Goal: Navigation & Orientation: Find specific page/section

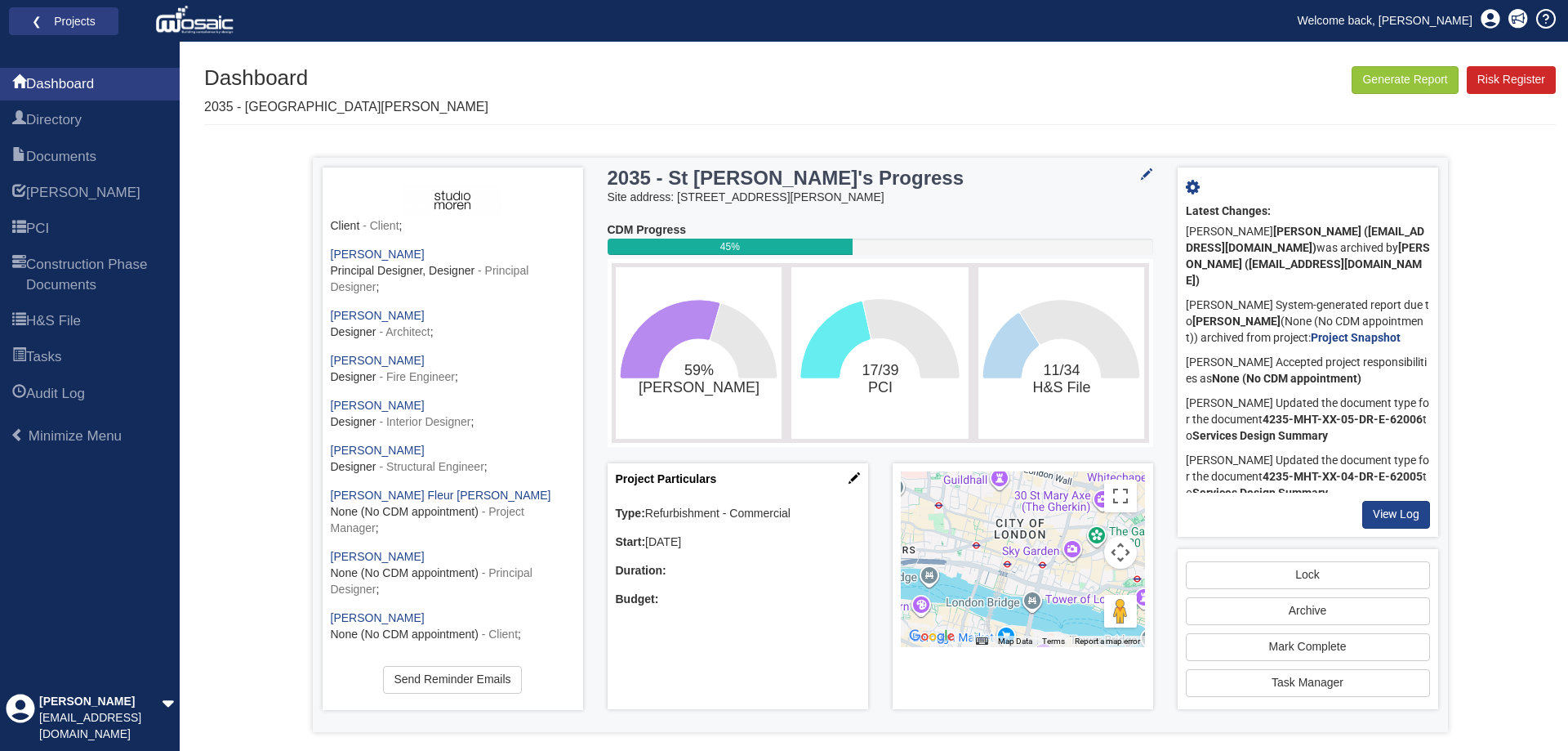
scroll to position [20, 0]
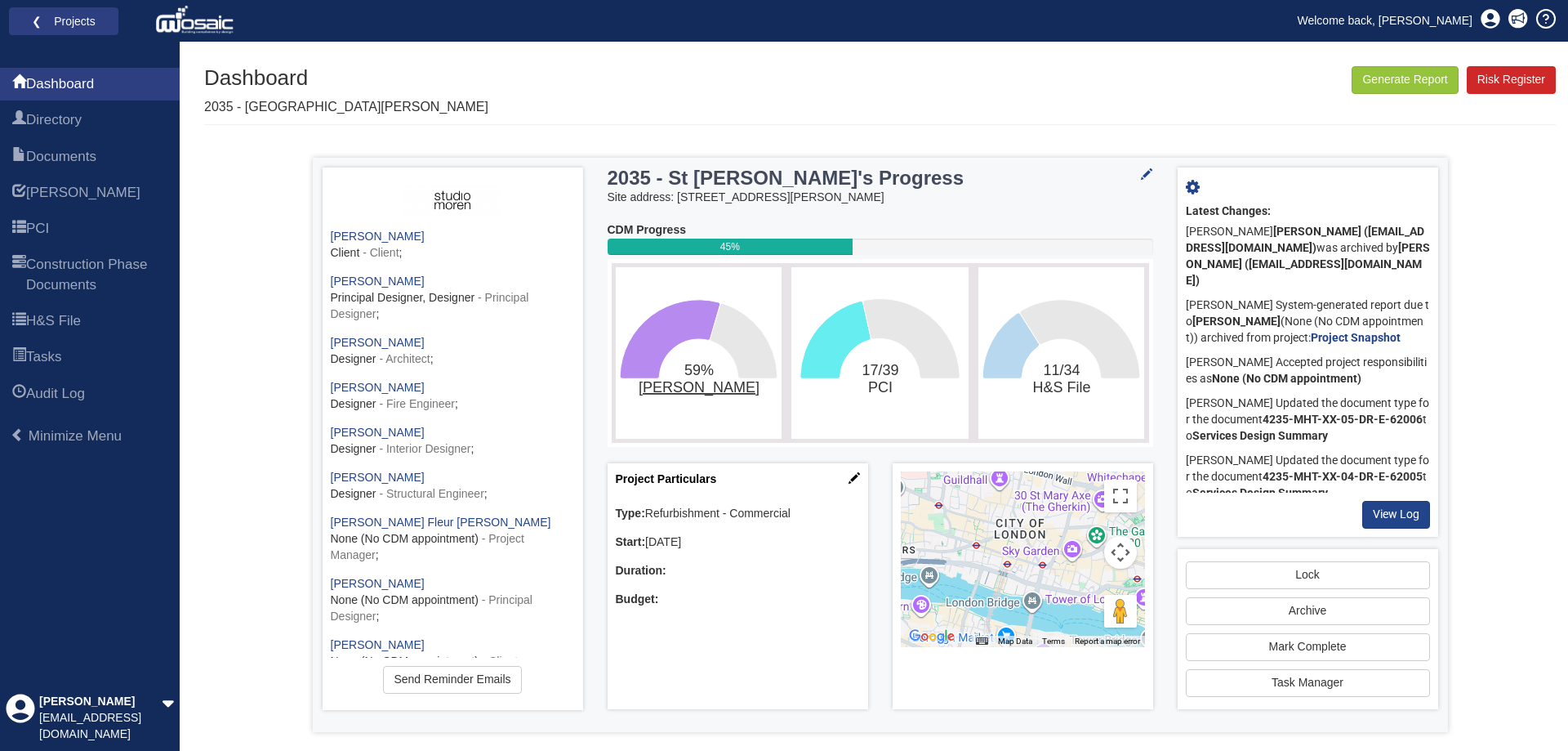
click at [694, 388] on tspan "[PERSON_NAME]" at bounding box center [699, 387] width 121 height 17
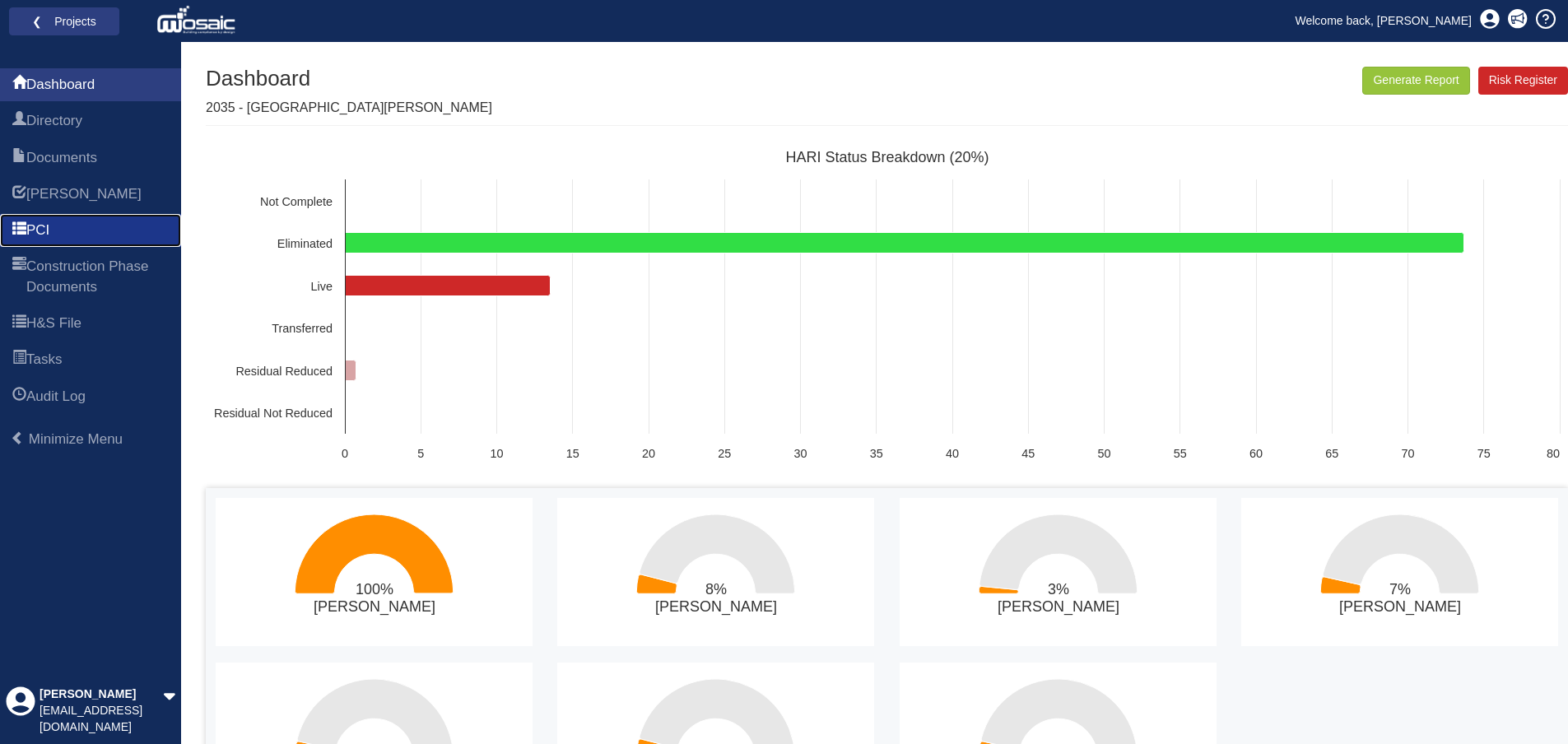
click at [49, 230] on span "PCI" at bounding box center [37, 230] width 23 height 20
click at [83, 109] on link "Directory" at bounding box center [91, 120] width 181 height 33
click at [95, 83] on span "Dashboard" at bounding box center [60, 84] width 69 height 20
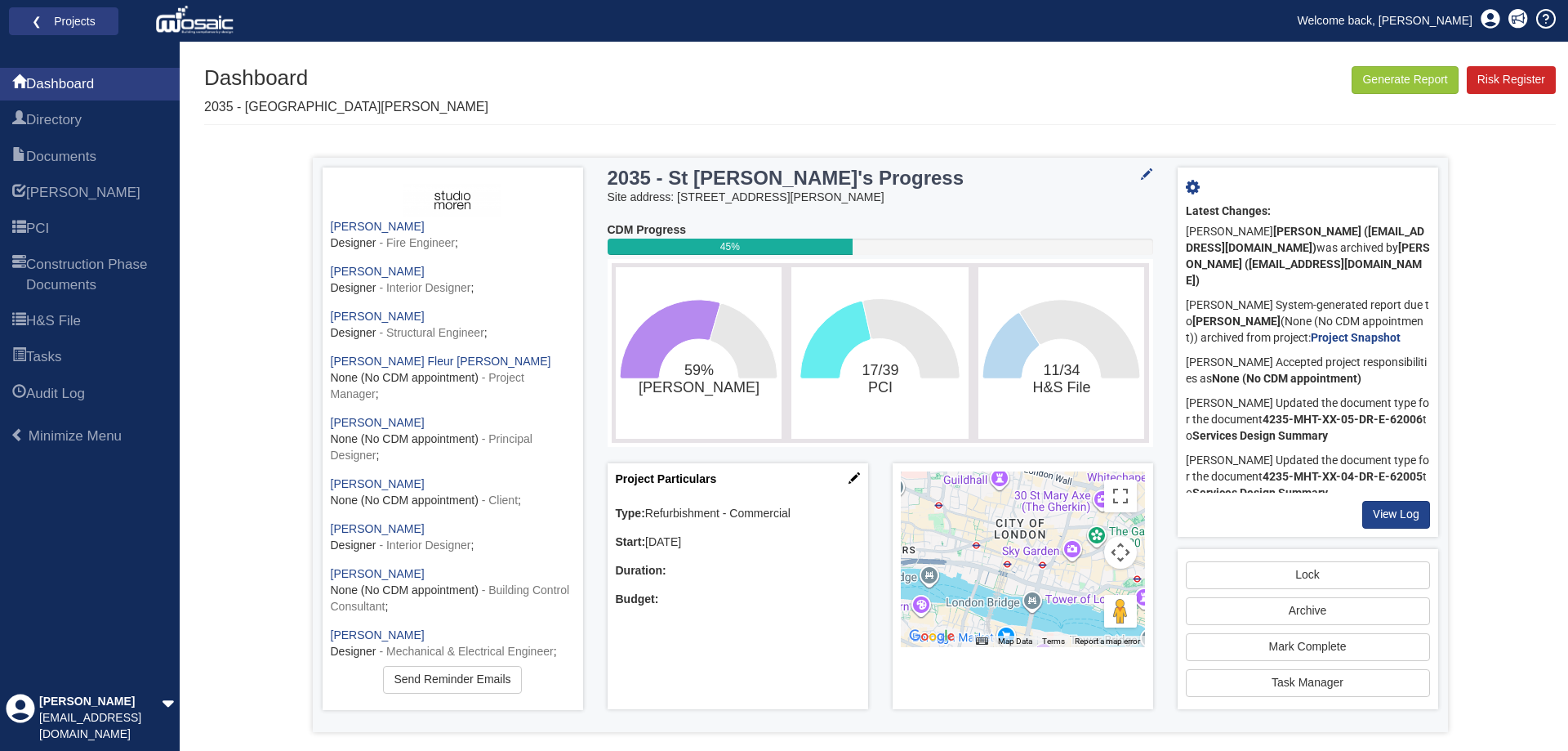
scroll to position [184, 0]
click at [97, 121] on link "Directory" at bounding box center [90, 120] width 180 height 33
